Goal: Browse casually: Explore the website without a specific task or goal

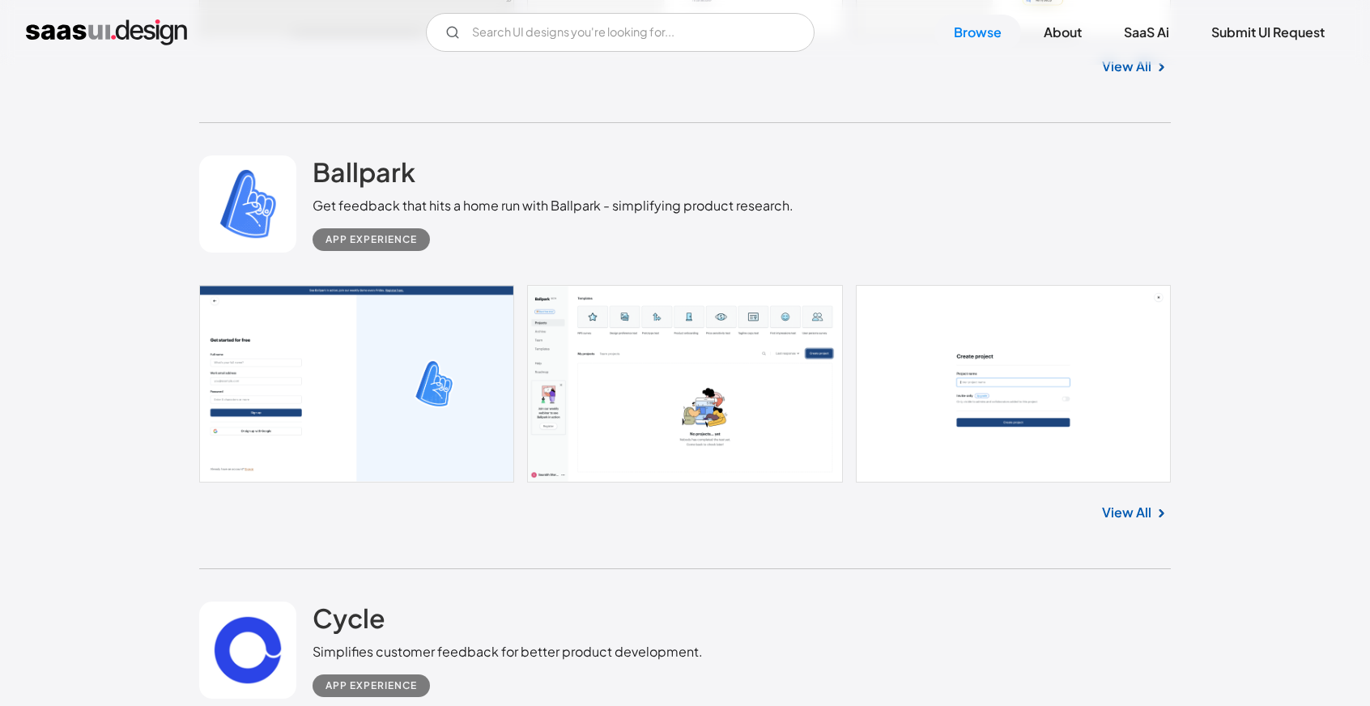
scroll to position [6965, 0]
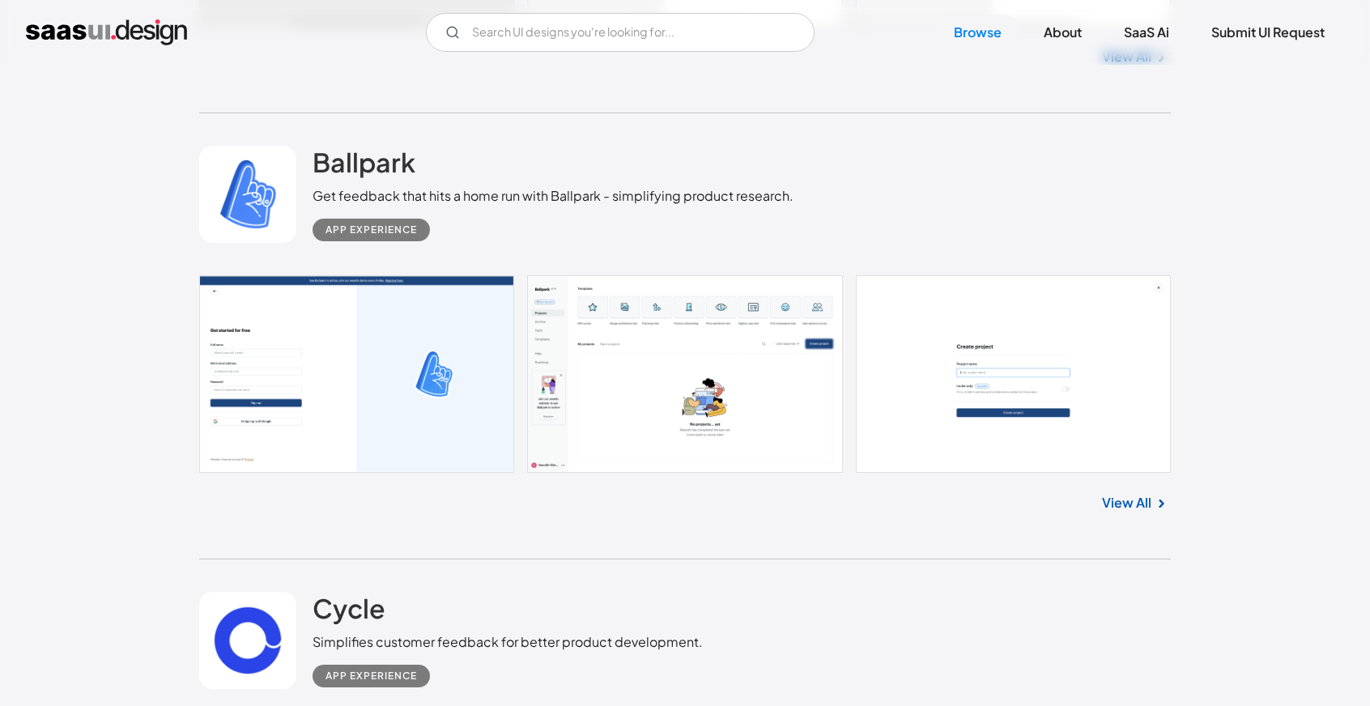
click at [761, 374] on link at bounding box center [685, 374] width 972 height 198
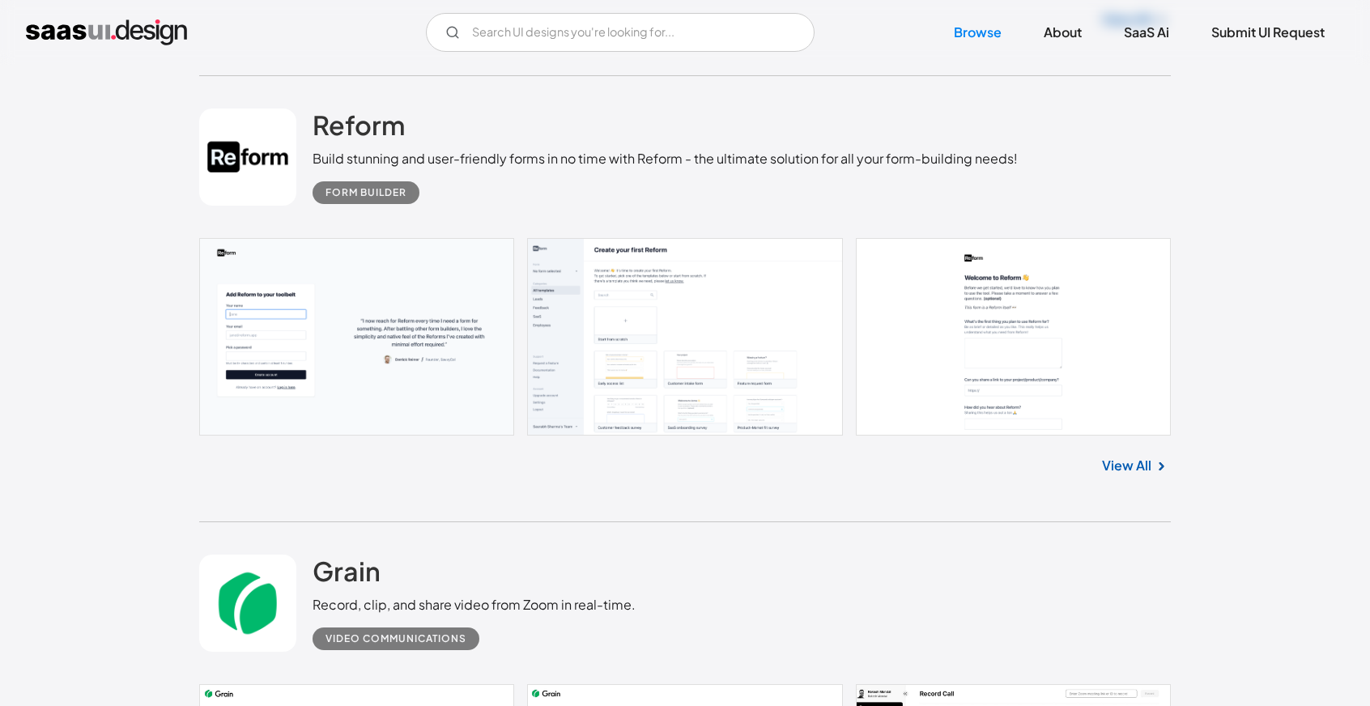
scroll to position [10448, 0]
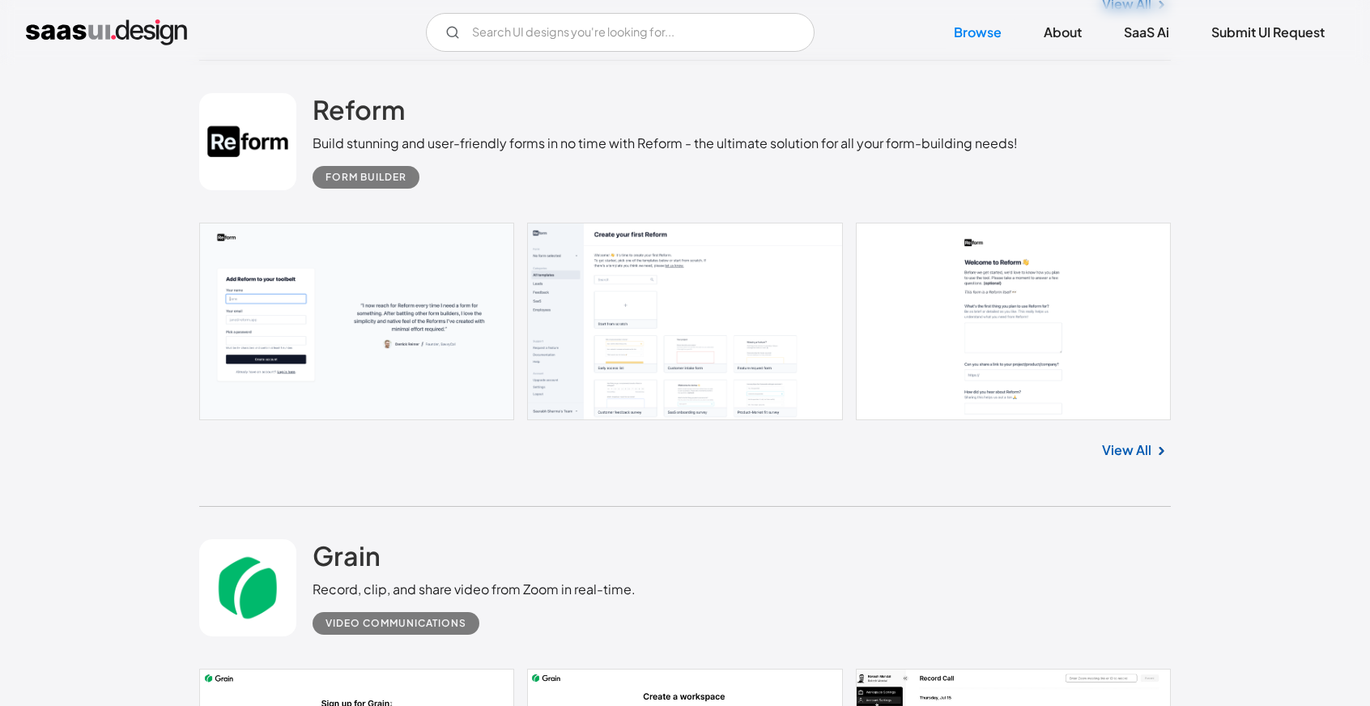
click at [636, 318] on link at bounding box center [685, 322] width 972 height 198
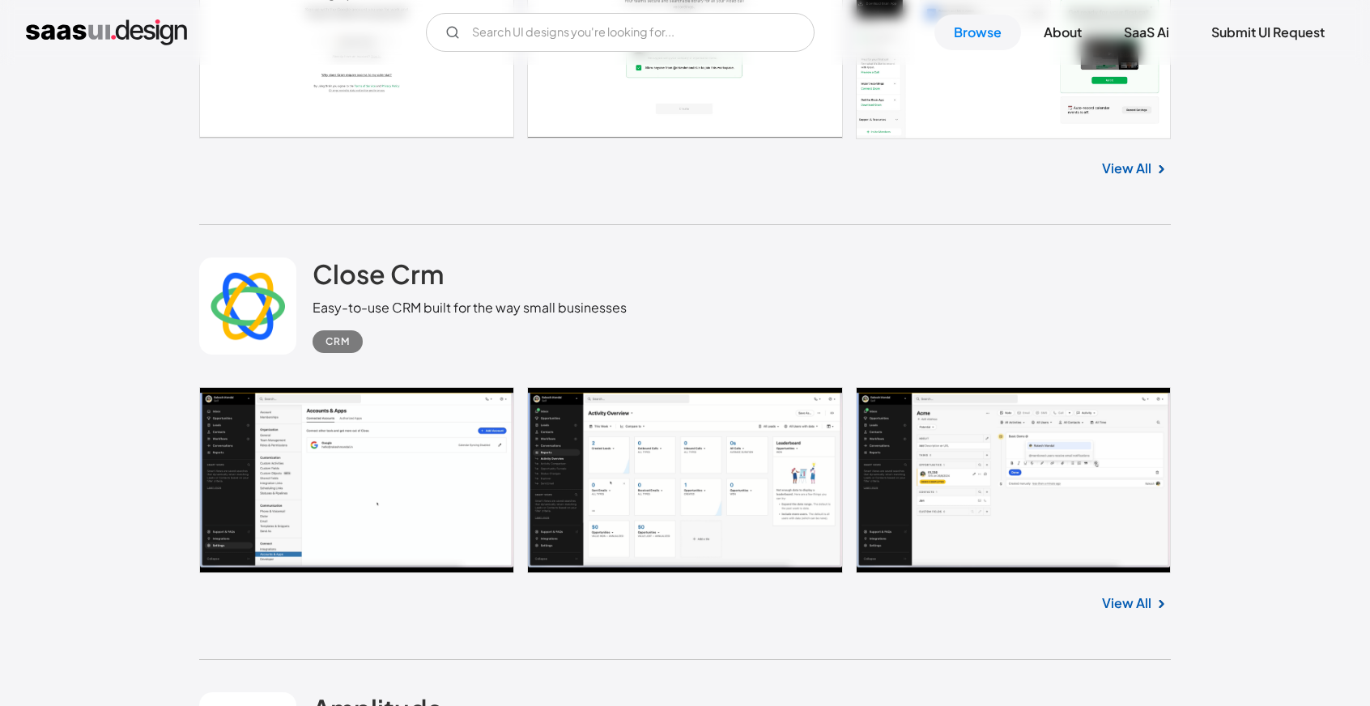
scroll to position [11177, 0]
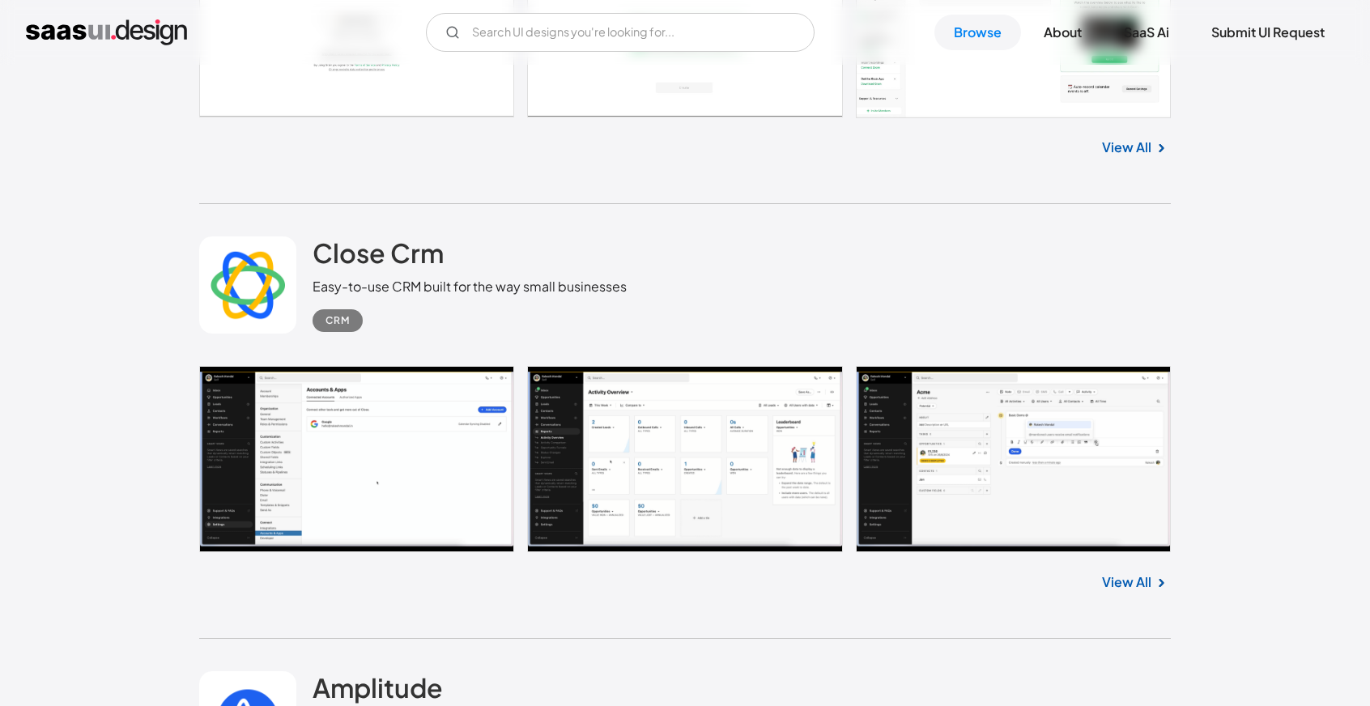
click at [687, 464] on link at bounding box center [685, 459] width 972 height 186
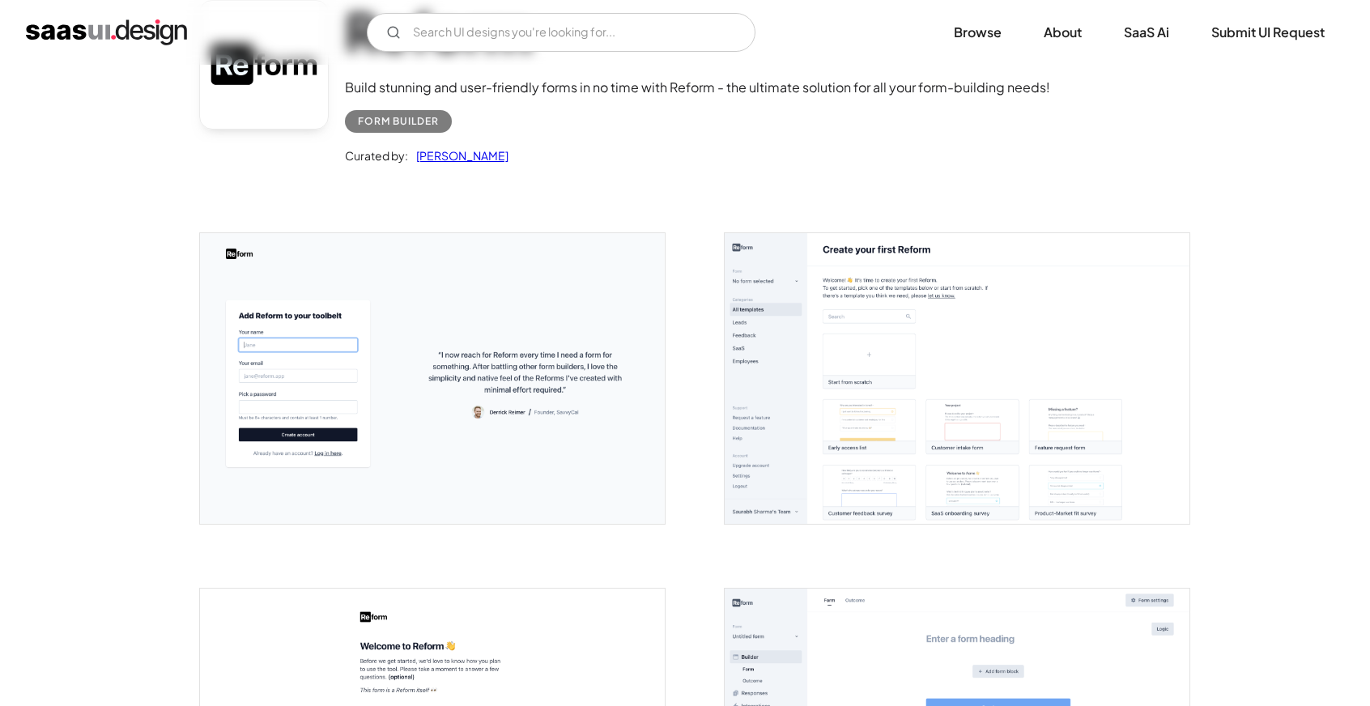
scroll to position [486, 0]
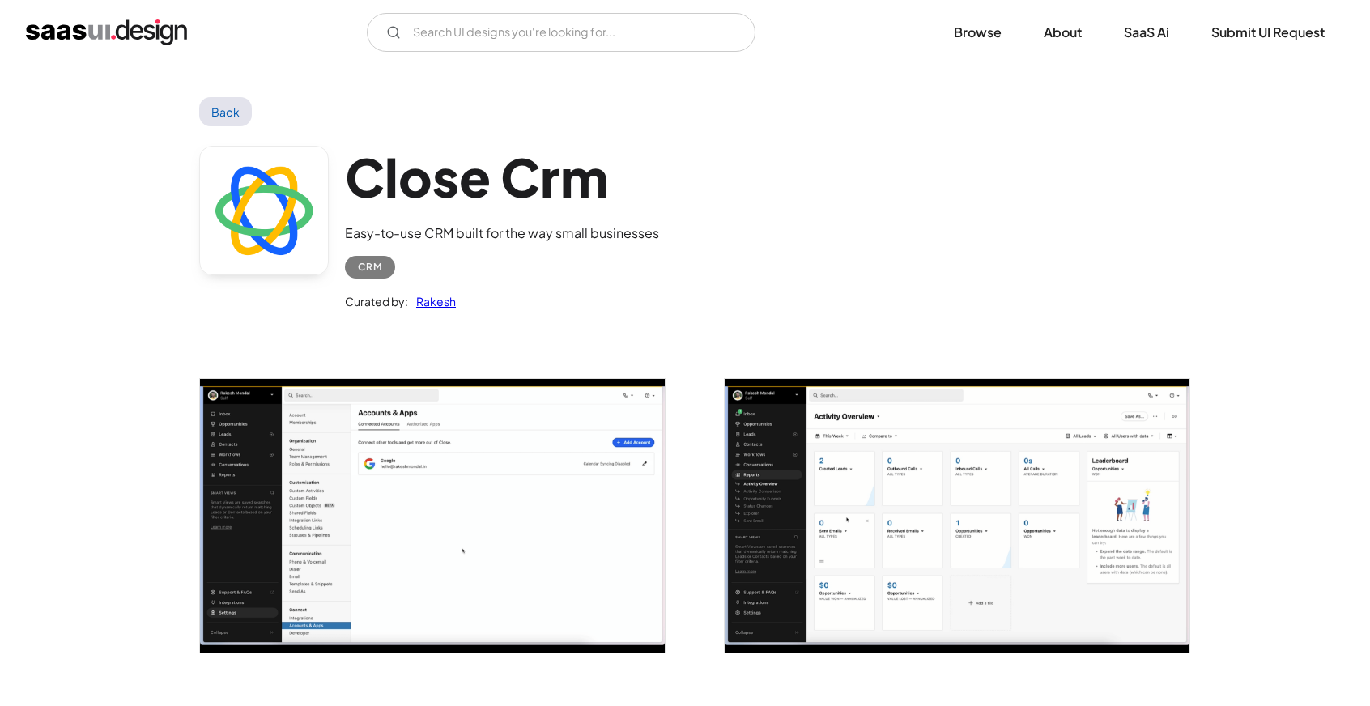
click at [496, 504] on img "open lightbox" at bounding box center [432, 516] width 465 height 274
